Goal: Check status: Check status

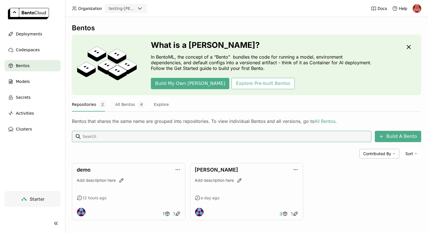
scroll to position [3, 0]
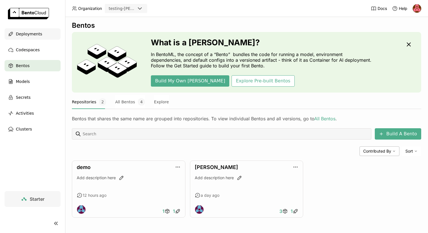
click at [27, 36] on span "Deployments" at bounding box center [29, 34] width 26 height 7
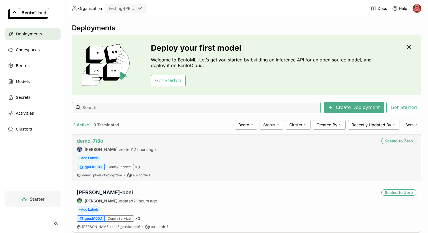
click at [98, 140] on link "demo-7i3o" at bounding box center [90, 141] width 27 height 6
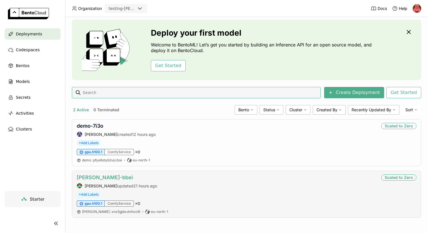
click at [93, 179] on link "[PERSON_NAME]-bbei" at bounding box center [105, 177] width 56 height 6
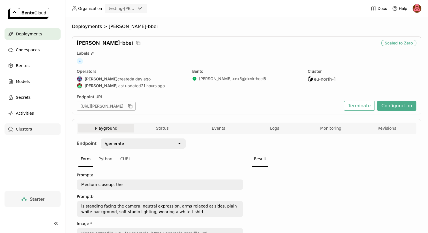
click at [29, 127] on span "Clusters" at bounding box center [24, 129] width 16 height 7
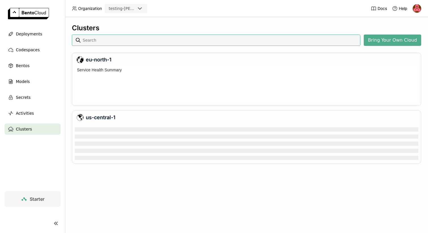
scroll to position [3, 3]
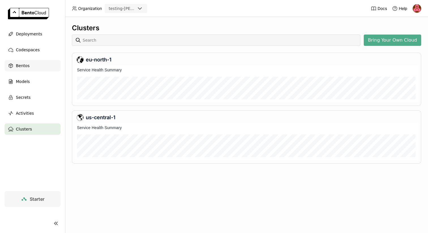
click at [19, 63] on span "Bentos" at bounding box center [23, 65] width 14 height 7
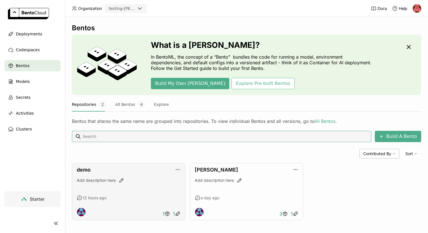
click at [95, 169] on div "demo" at bounding box center [129, 170] width 104 height 6
click at [85, 171] on link "demo" at bounding box center [84, 170] width 14 height 6
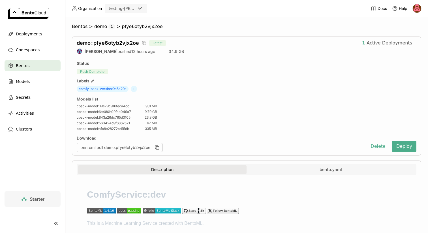
click at [33, 65] on div "Bentos" at bounding box center [33, 65] width 56 height 11
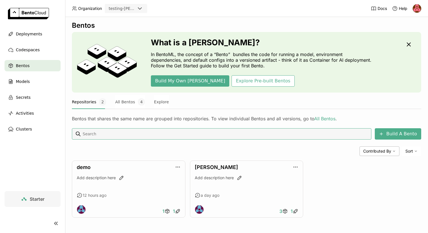
click at [30, 67] on div "Bentos" at bounding box center [33, 65] width 56 height 11
click at [87, 168] on link "demo" at bounding box center [84, 167] width 14 height 6
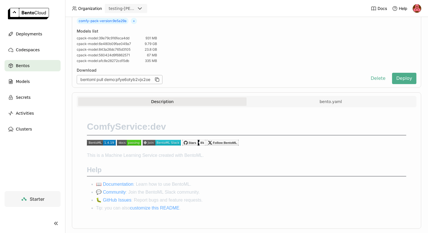
scroll to position [79, 0]
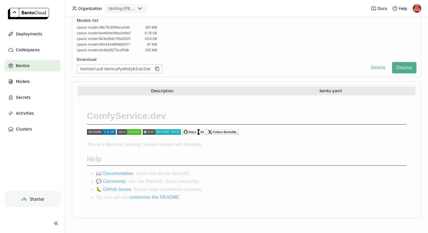
click at [296, 93] on button "bento.yaml" at bounding box center [331, 91] width 168 height 8
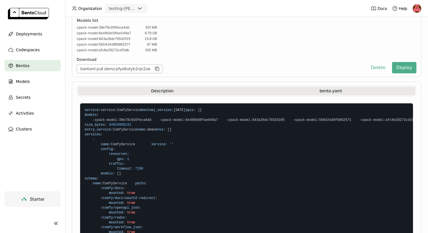
click at [175, 89] on button "Description" at bounding box center [162, 91] width 168 height 8
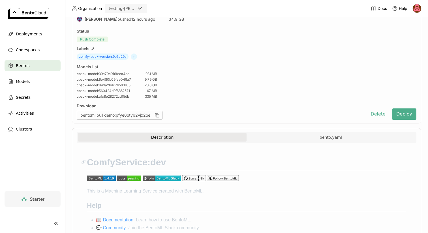
scroll to position [0, 0]
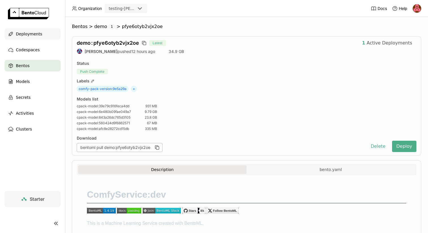
click at [30, 35] on span "Deployments" at bounding box center [29, 34] width 26 height 7
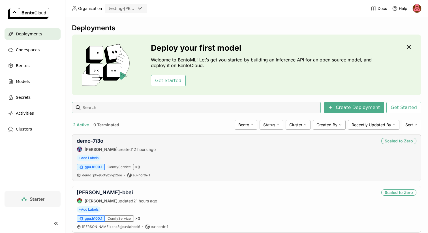
scroll to position [15, 0]
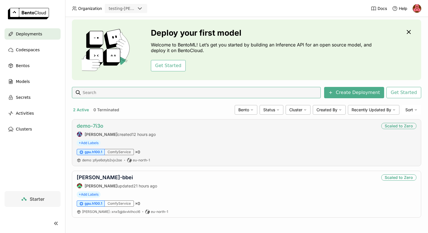
click at [96, 127] on link "demo-7i3o" at bounding box center [90, 126] width 27 height 6
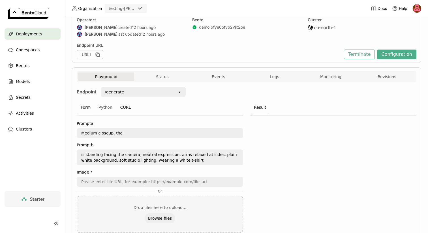
click at [122, 106] on div "CURL" at bounding box center [125, 107] width 15 height 15
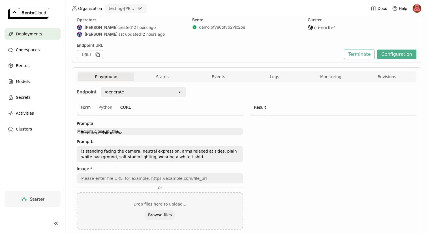
scroll to position [16, 0]
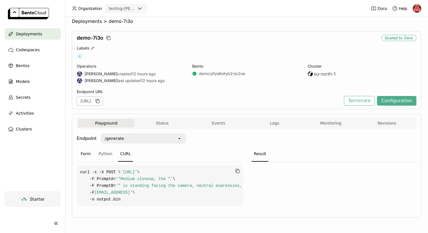
click at [87, 146] on div "Form" at bounding box center [85, 153] width 14 height 15
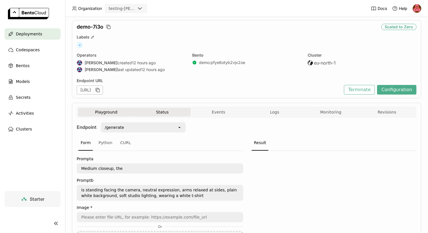
click at [151, 111] on button "Status" at bounding box center [162, 112] width 56 height 8
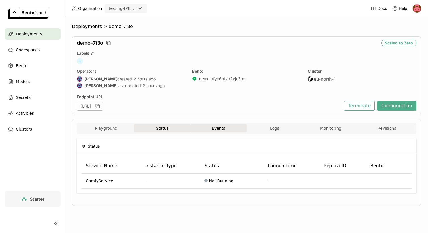
click at [221, 129] on button "Events" at bounding box center [219, 128] width 56 height 8
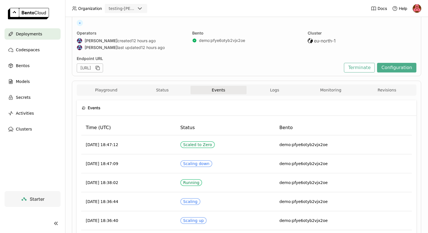
scroll to position [51, 0]
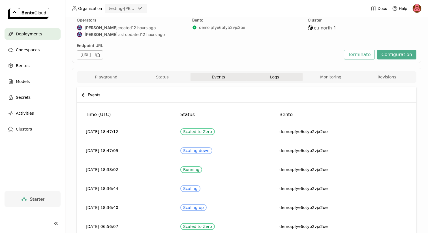
click at [262, 78] on button "Logs" at bounding box center [275, 77] width 56 height 8
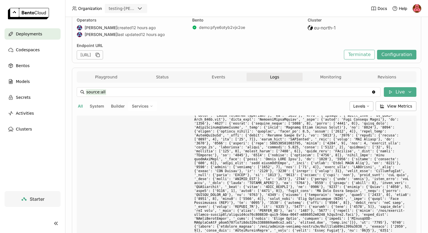
scroll to position [1627, 0]
click at [312, 77] on button "Monitoring" at bounding box center [331, 77] width 56 height 8
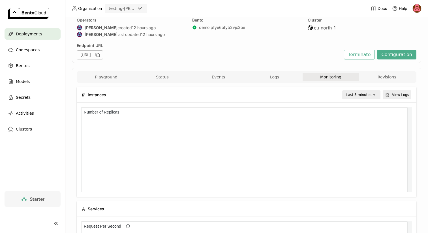
scroll to position [81, 322]
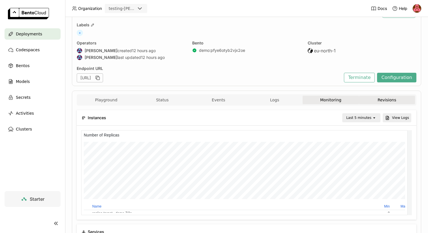
click at [376, 102] on button "Revisions" at bounding box center [387, 100] width 56 height 8
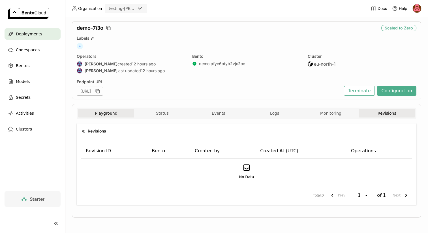
click at [108, 114] on button "Playground" at bounding box center [106, 113] width 56 height 8
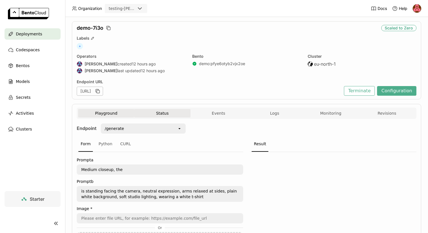
click at [162, 115] on button "Status" at bounding box center [162, 113] width 56 height 8
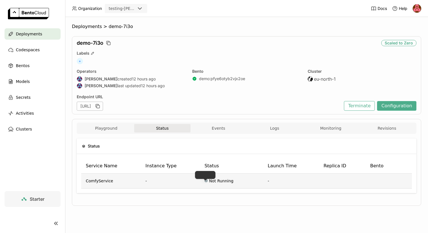
click at [204, 181] on div at bounding box center [205, 180] width 3 height 3
click at [104, 182] on span "ComfyService" at bounding box center [99, 181] width 27 height 6
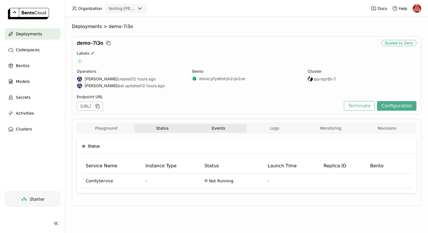
click at [225, 129] on button "Events" at bounding box center [219, 128] width 56 height 8
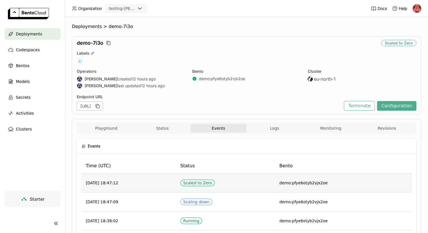
click at [212, 184] on div "Scaled to Zero" at bounding box center [197, 183] width 29 height 5
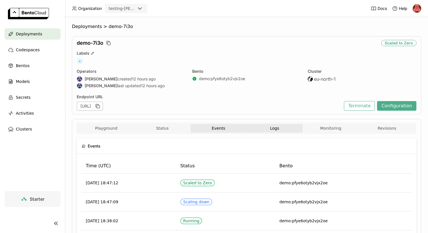
click at [276, 129] on button "Logs" at bounding box center [275, 128] width 56 height 8
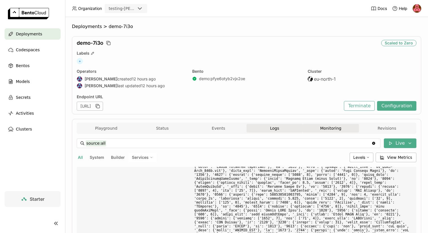
click at [330, 128] on button "Monitoring" at bounding box center [331, 128] width 56 height 8
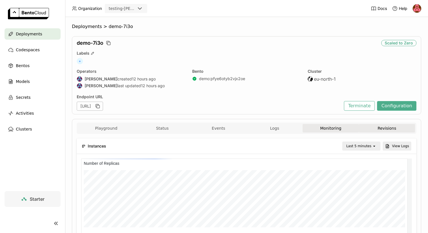
click at [369, 126] on button "Revisions" at bounding box center [387, 128] width 56 height 8
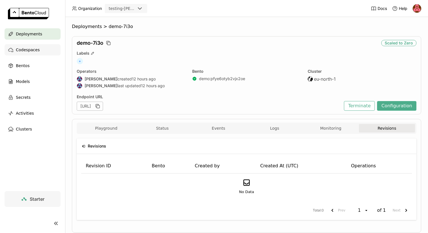
click at [36, 53] on div "Codespaces" at bounding box center [33, 49] width 56 height 11
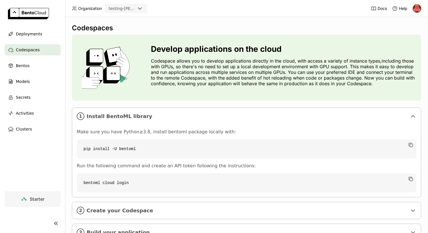
scroll to position [23, 0]
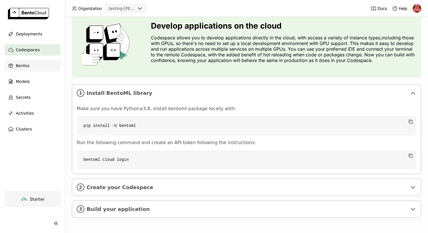
click at [24, 65] on span "Bentos" at bounding box center [23, 65] width 14 height 7
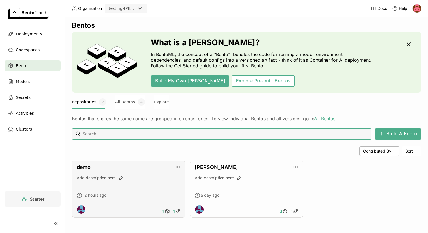
scroll to position [1, 0]
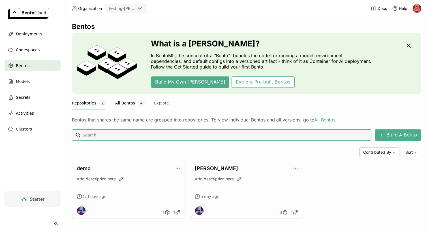
click at [119, 106] on button "All Bentos 4" at bounding box center [130, 103] width 30 height 14
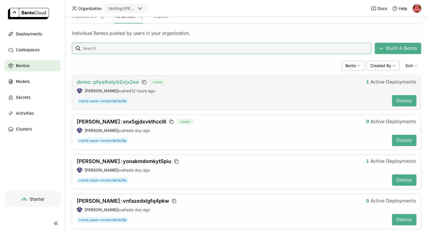
scroll to position [99, 0]
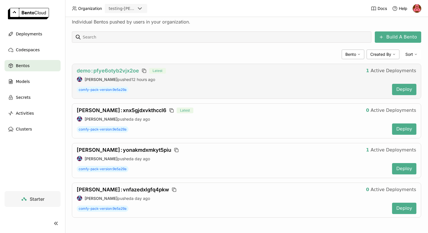
click at [120, 71] on span "demo : pfye6otyb2vjx2oe" at bounding box center [108, 71] width 62 height 6
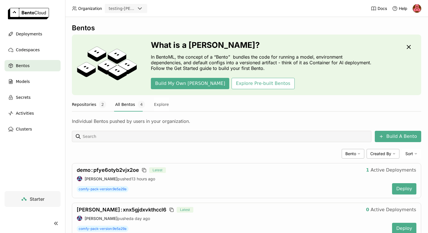
click at [96, 102] on button "Repositories 2" at bounding box center [89, 104] width 34 height 14
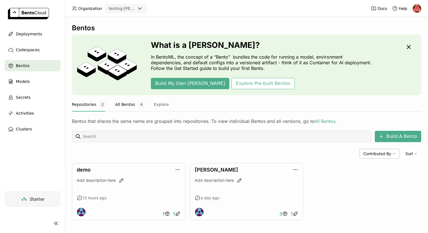
click at [128, 103] on button "All Bentos 4" at bounding box center [130, 104] width 30 height 14
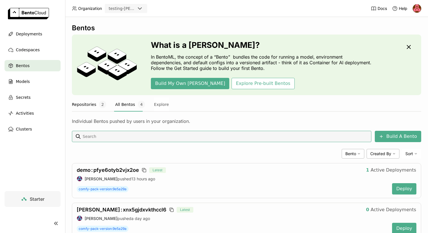
click at [87, 102] on button "Repositories 2" at bounding box center [89, 104] width 34 height 14
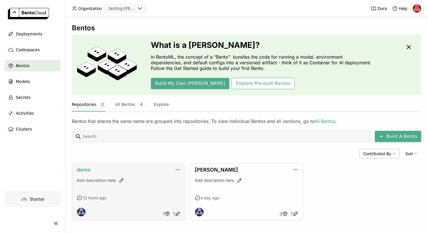
click at [83, 170] on link "demo" at bounding box center [84, 170] width 14 height 6
click at [123, 101] on button "All Bentos 4" at bounding box center [130, 104] width 30 height 14
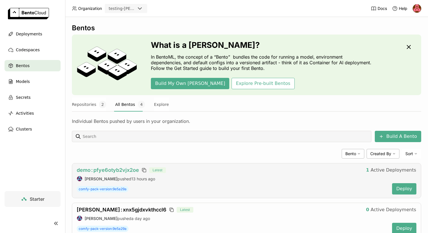
click at [110, 172] on span "demo : pfye6otyb2vjx2oe" at bounding box center [108, 170] width 62 height 6
click at [27, 39] on div "Deployments" at bounding box center [33, 33] width 56 height 11
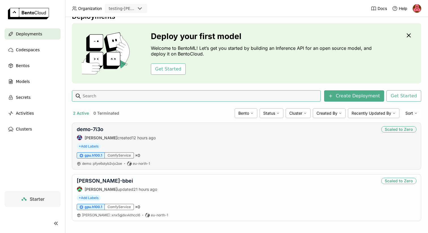
scroll to position [15, 0]
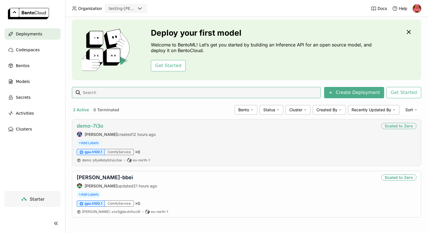
click at [94, 127] on link "demo-7i3o" at bounding box center [90, 126] width 27 height 6
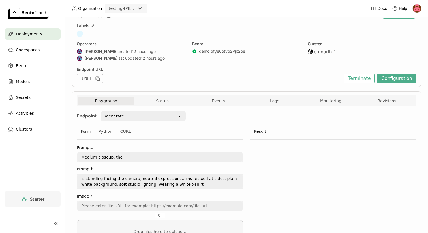
scroll to position [26, 0]
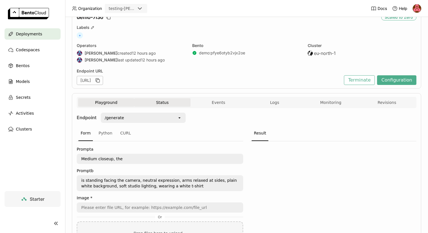
click at [163, 105] on button "Status" at bounding box center [162, 102] width 56 height 8
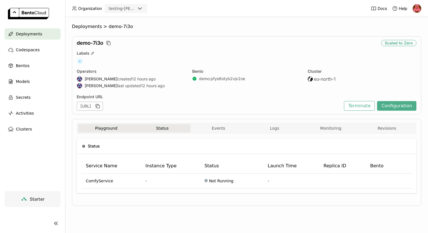
click at [116, 125] on button "Playground" at bounding box center [106, 128] width 56 height 8
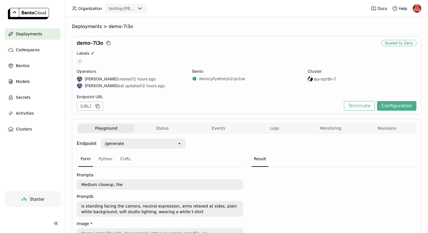
click at [179, 144] on icon "open" at bounding box center [179, 143] width 5 height 5
click at [159, 127] on button "Status" at bounding box center [162, 128] width 56 height 8
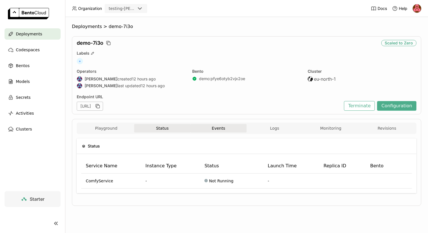
click at [213, 131] on button "Events" at bounding box center [219, 128] width 56 height 8
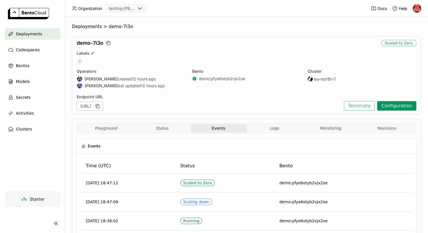
click at [393, 105] on button "Configuration" at bounding box center [396, 106] width 39 height 10
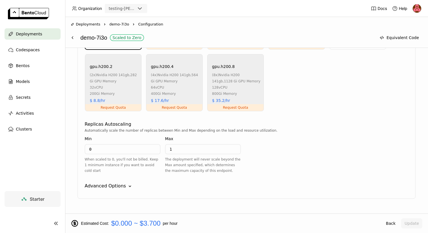
scroll to position [369, 0]
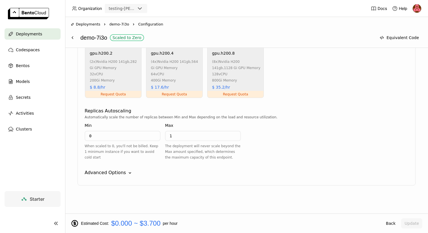
click at [120, 169] on div "Advanced Options" at bounding box center [105, 172] width 41 height 7
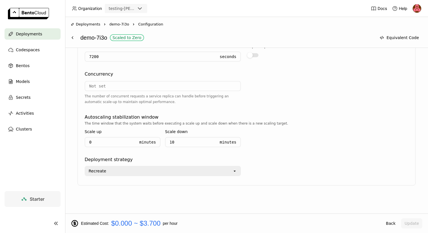
scroll to position [520, 0]
